Goal: Check status: Check status

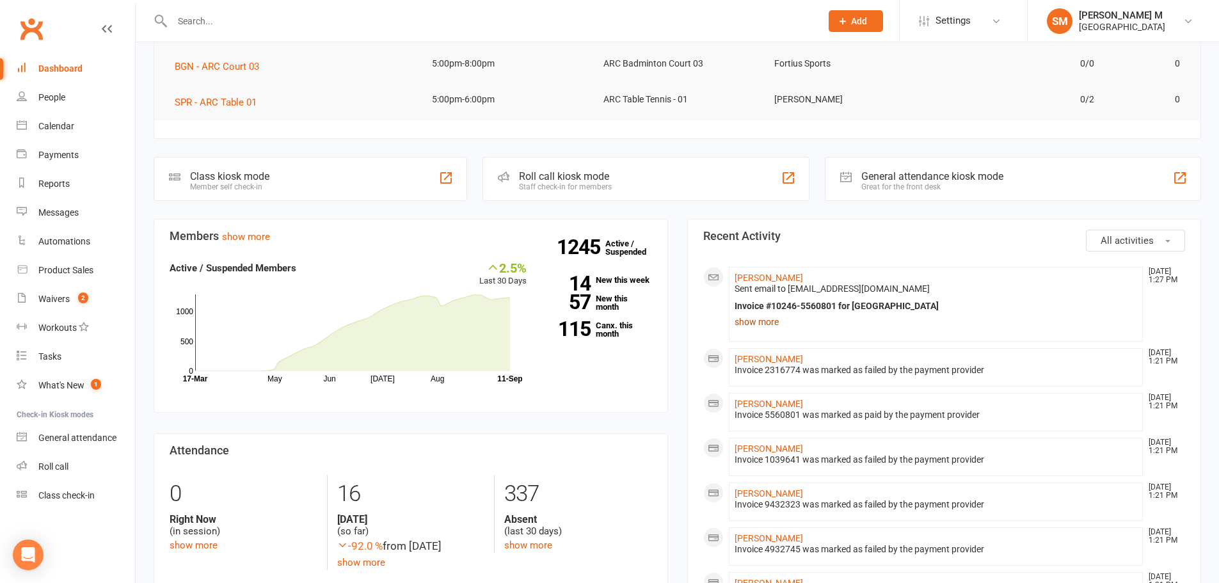
click at [748, 313] on link "show more" at bounding box center [936, 322] width 403 height 18
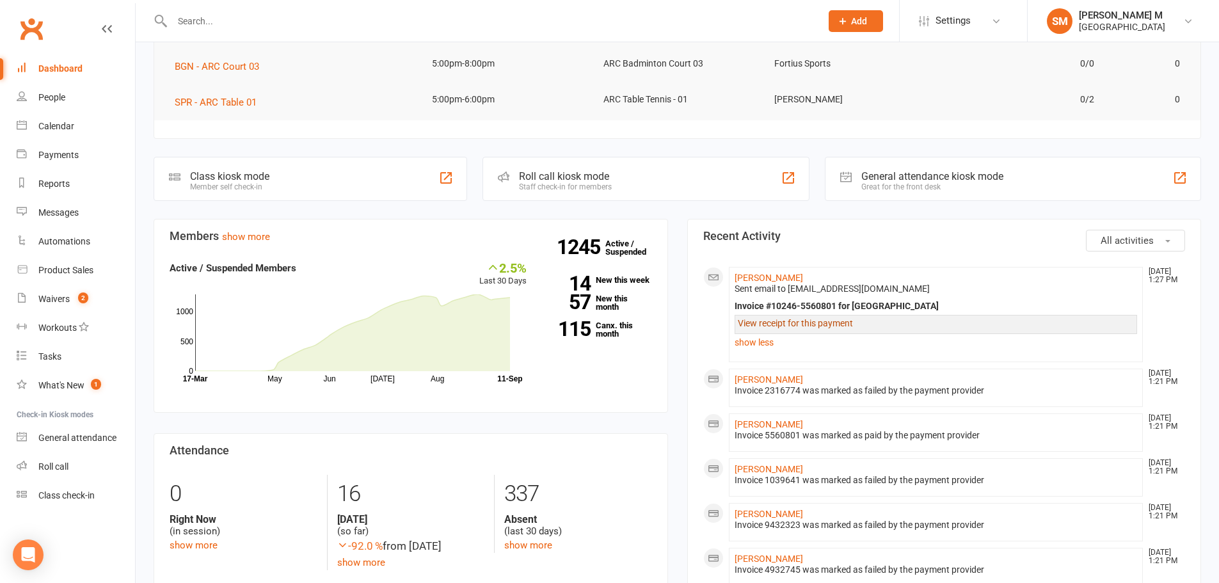
click at [762, 322] on link "View receipt for this payment" at bounding box center [795, 323] width 115 height 10
click at [785, 277] on link "[PERSON_NAME]" at bounding box center [769, 278] width 68 height 10
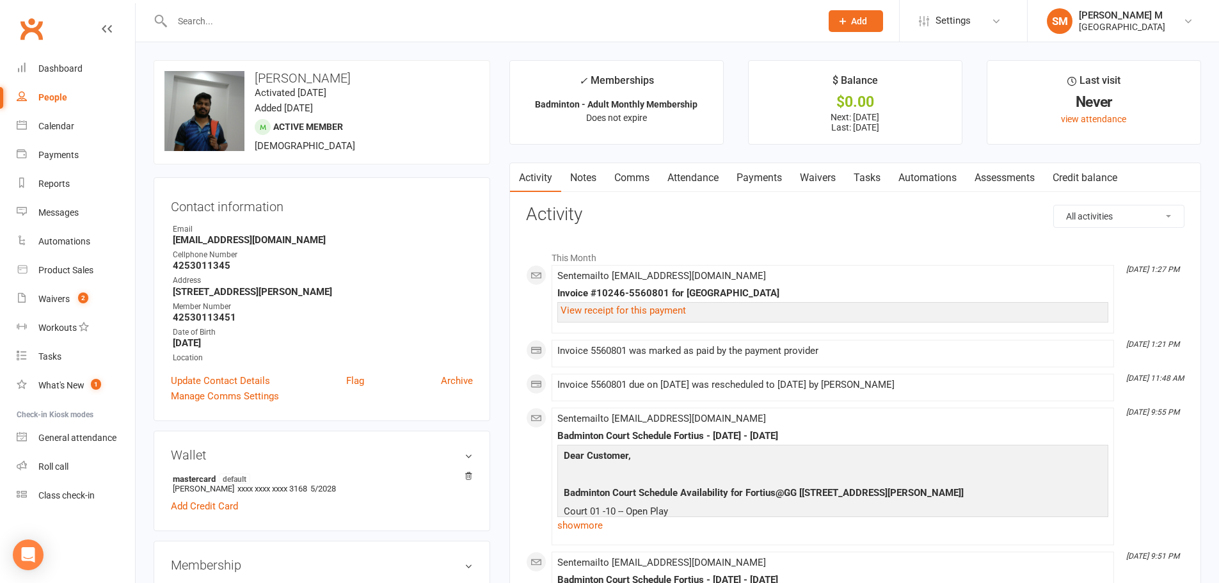
click at [760, 177] on link "Payments" at bounding box center [759, 177] width 63 height 29
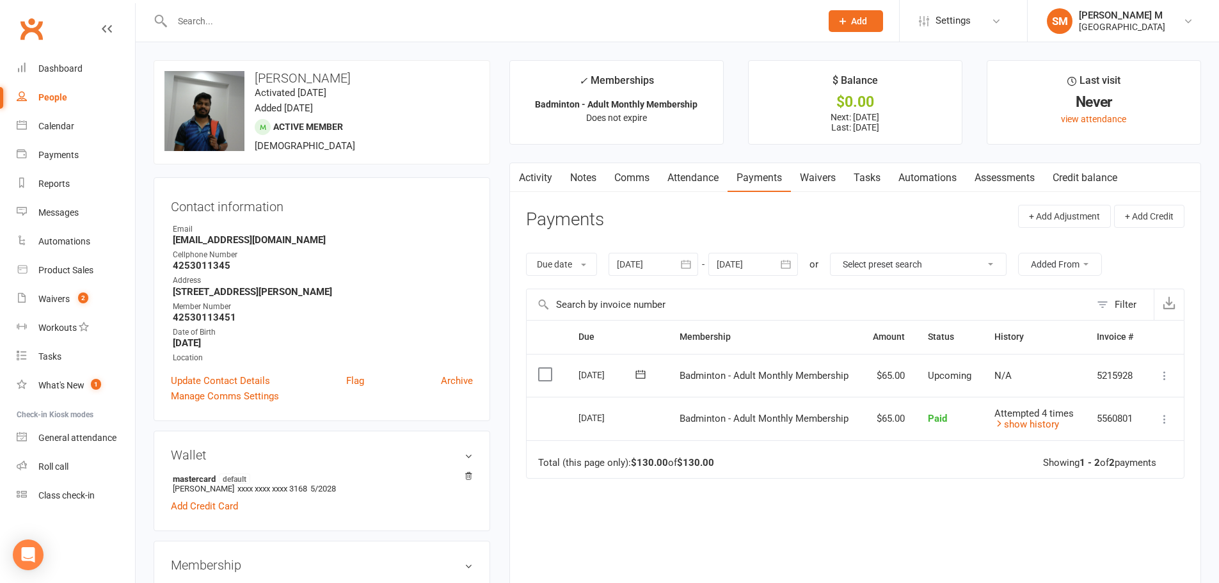
click at [685, 262] on icon "button" at bounding box center [686, 264] width 13 height 13
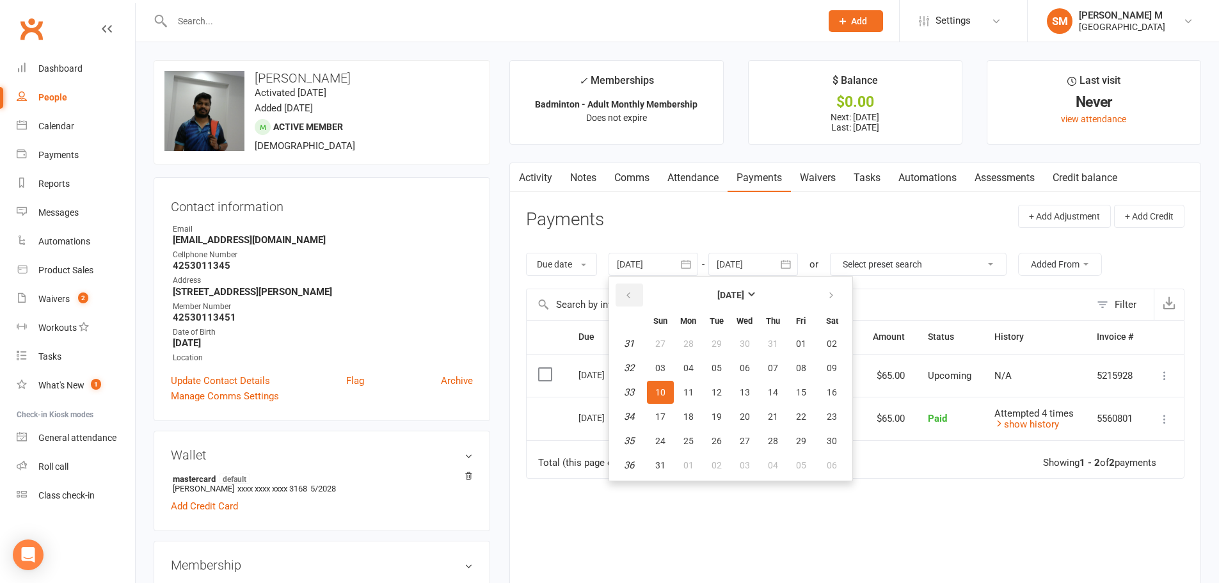
click at [625, 305] on button "button" at bounding box center [630, 294] width 28 height 23
click at [774, 340] on span "01" at bounding box center [773, 344] width 10 height 10
type input "[DATE]"
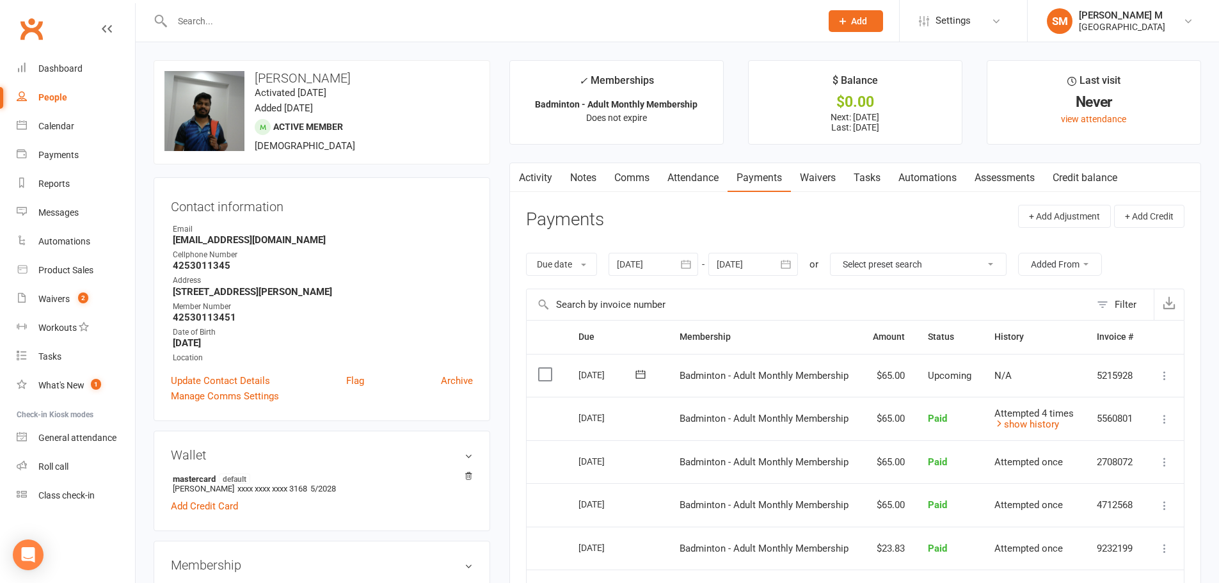
click at [680, 168] on link "Attendance" at bounding box center [692, 177] width 69 height 29
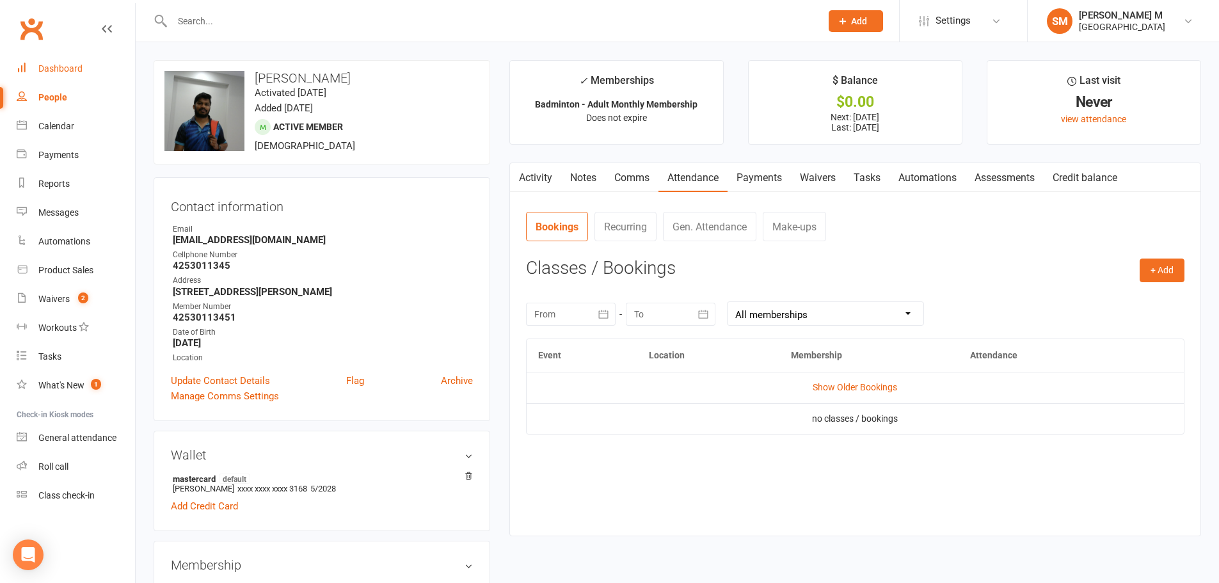
click at [67, 65] on div "Dashboard" at bounding box center [60, 68] width 44 height 10
